Goal: Task Accomplishment & Management: Use online tool/utility

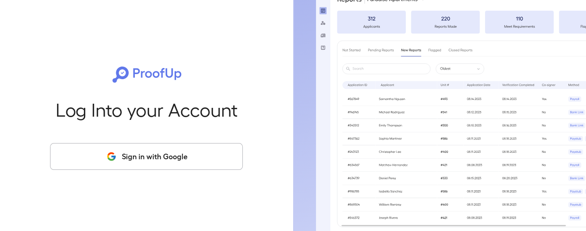
click at [160, 169] on button "Sign in with Google" at bounding box center [146, 156] width 193 height 27
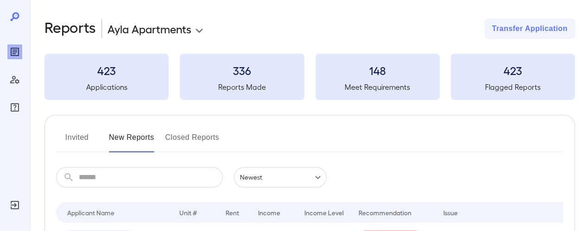
scroll to position [139, 0]
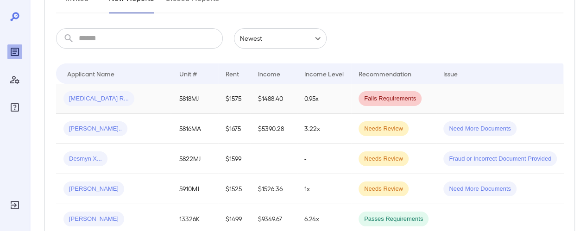
click at [388, 97] on span "Fails Requirements" at bounding box center [390, 98] width 63 height 9
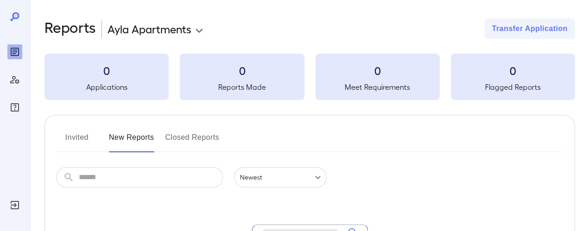
scroll to position [139, 0]
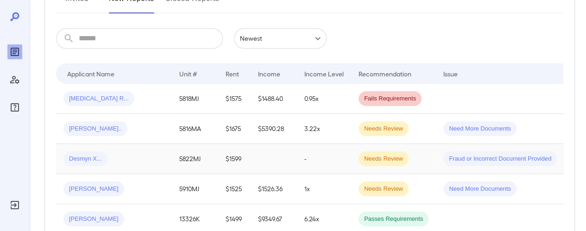
click at [380, 162] on span "Needs Review" at bounding box center [384, 159] width 50 height 9
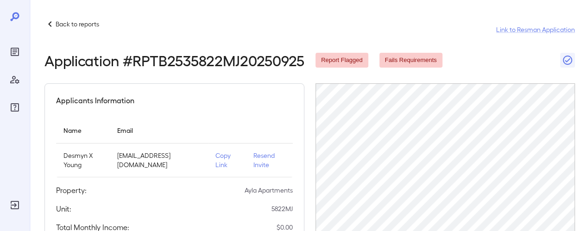
click at [52, 19] on icon at bounding box center [49, 24] width 11 height 11
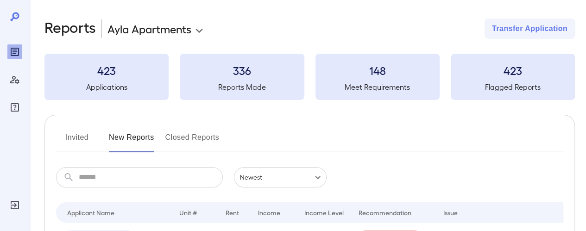
scroll to position [139, 0]
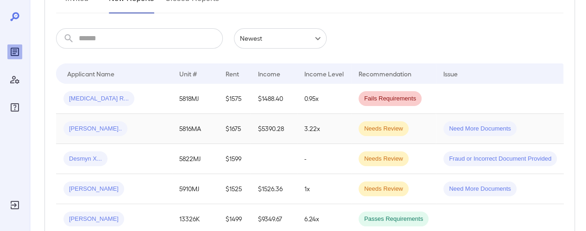
click at [78, 126] on span "[PERSON_NAME].." at bounding box center [95, 129] width 64 height 9
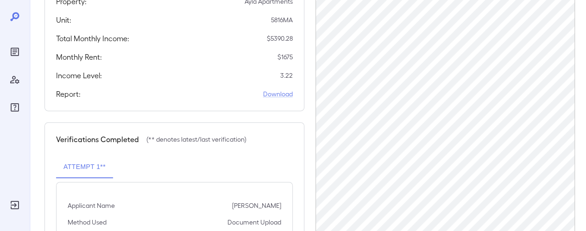
scroll to position [185, 0]
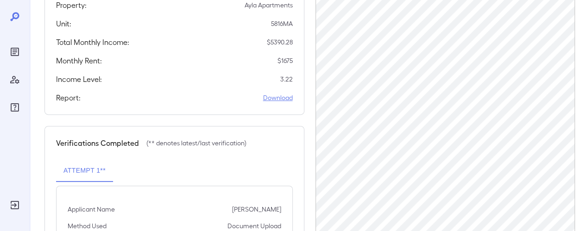
click at [281, 93] on link "Download" at bounding box center [278, 97] width 30 height 9
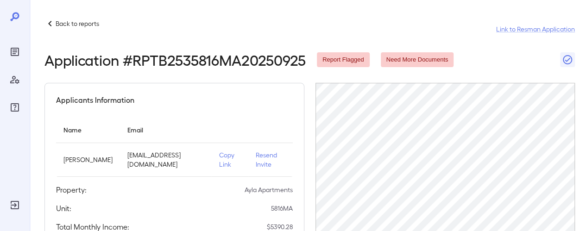
scroll to position [0, 0]
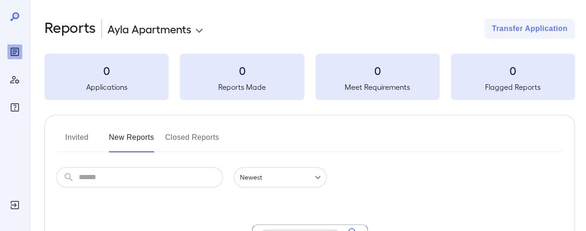
scroll to position [139, 0]
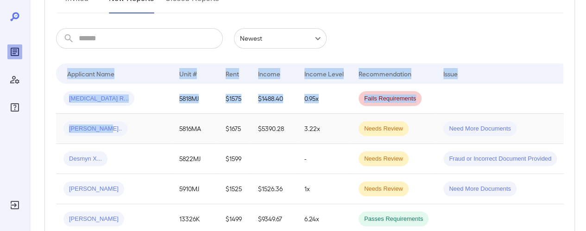
drag, startPoint x: 53, startPoint y: 131, endPoint x: 97, endPoint y: 130, distance: 44.0
